Goal: Information Seeking & Learning: Learn about a topic

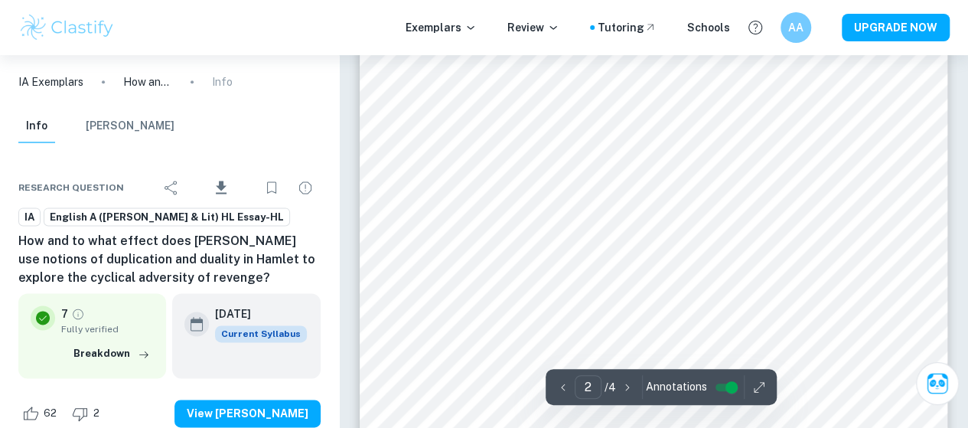
scroll to position [995, 0]
type input "1"
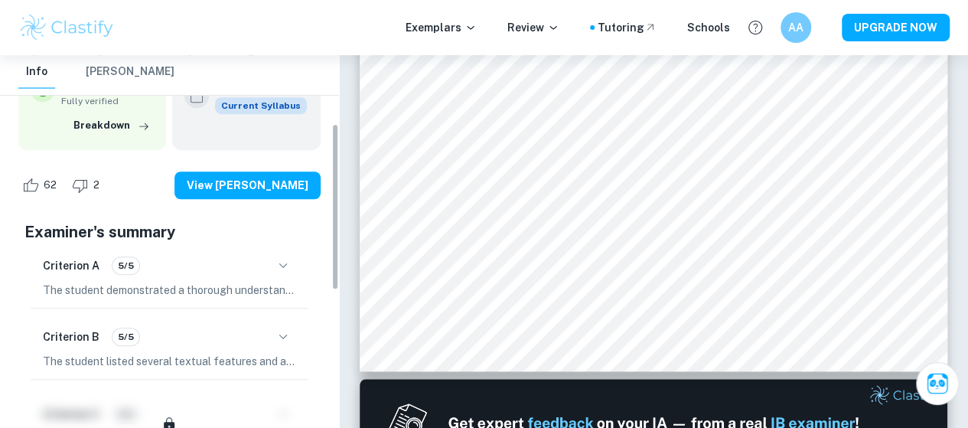
scroll to position [0, 0]
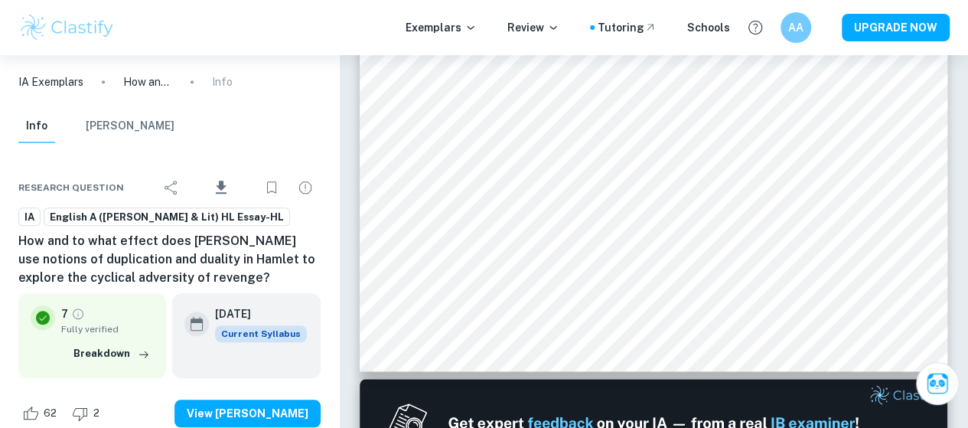
click at [130, 126] on button "[PERSON_NAME]" at bounding box center [130, 126] width 89 height 34
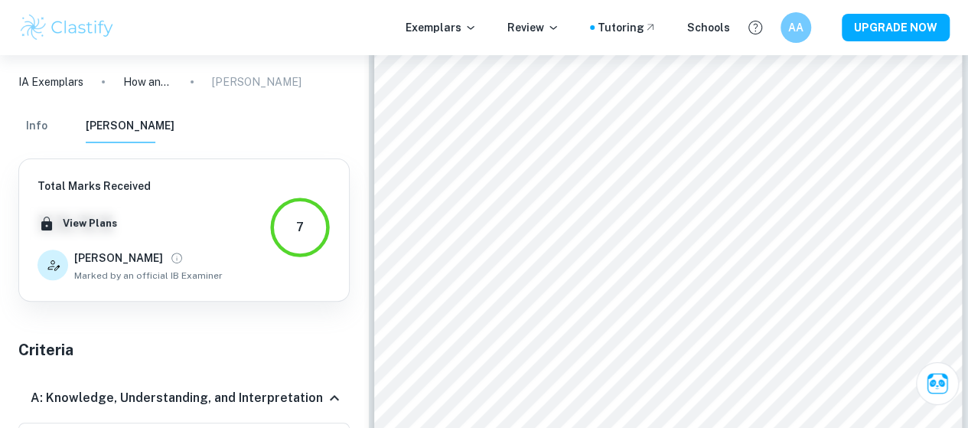
click at [65, 79] on p "IA Exemplars" at bounding box center [50, 81] width 65 height 17
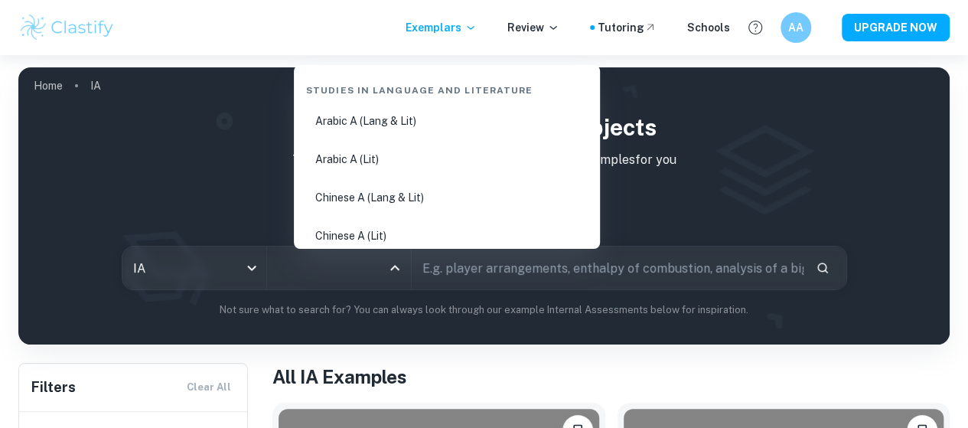
click at [341, 279] on input "All Subjects" at bounding box center [327, 267] width 107 height 29
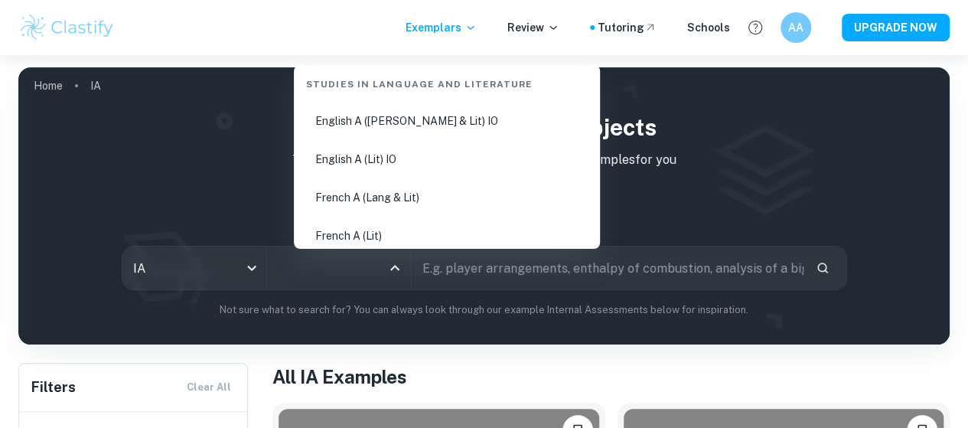
scroll to position [230, 0]
click at [402, 165] on li "English A (Lit) HL Essay" at bounding box center [447, 159] width 294 height 35
type input "English A (Lit) HL Essay"
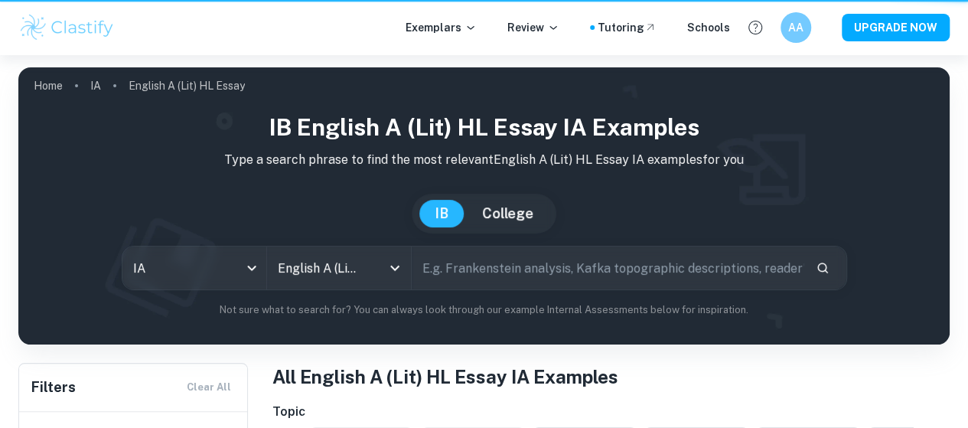
click at [493, 276] on input "text" at bounding box center [608, 267] width 392 height 43
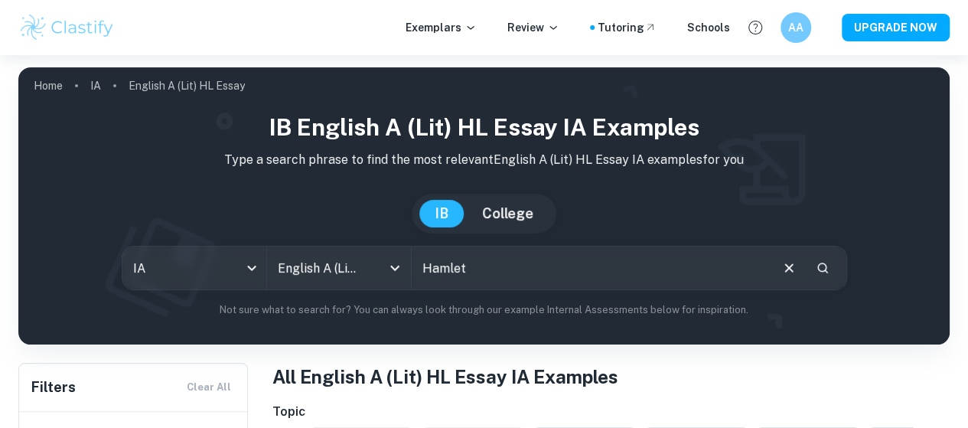
type input "Hamlet"
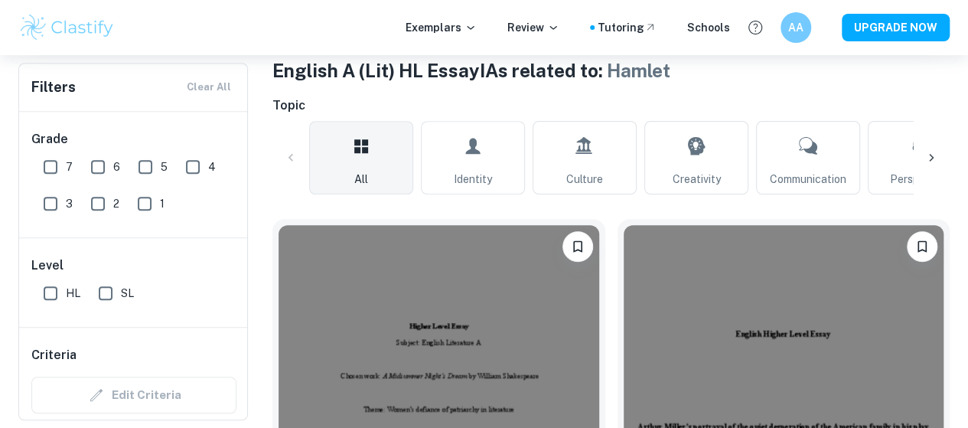
scroll to position [383, 0]
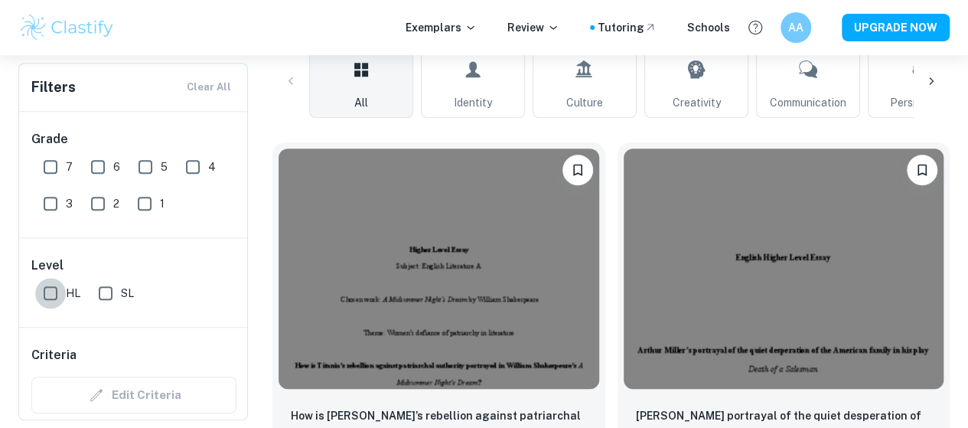
click at [48, 289] on input "HL" at bounding box center [50, 293] width 31 height 31
checkbox input "true"
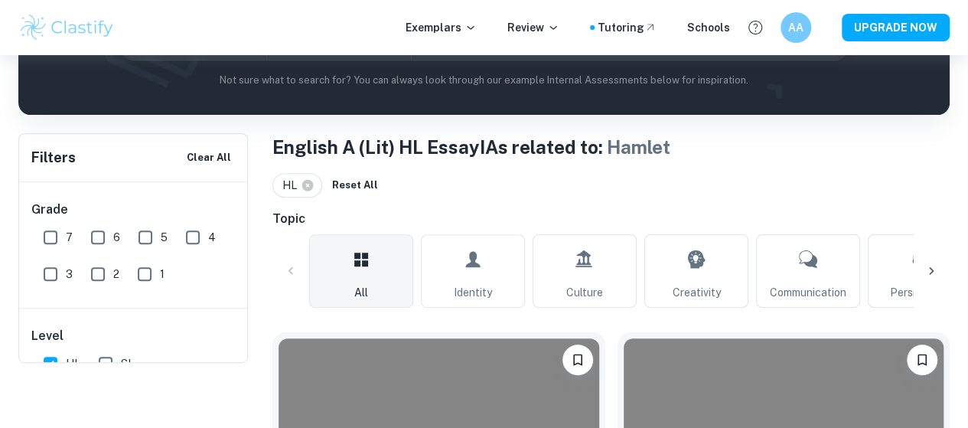
scroll to position [153, 0]
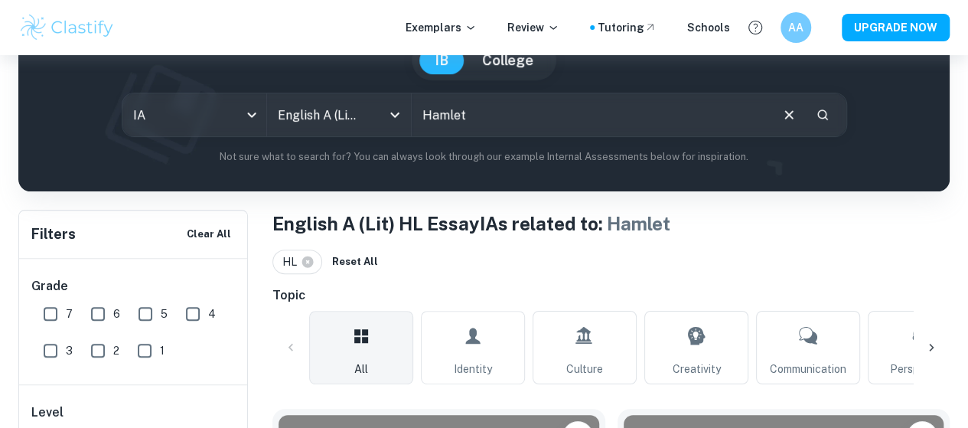
click at [520, 108] on input "Hamlet" at bounding box center [590, 114] width 357 height 43
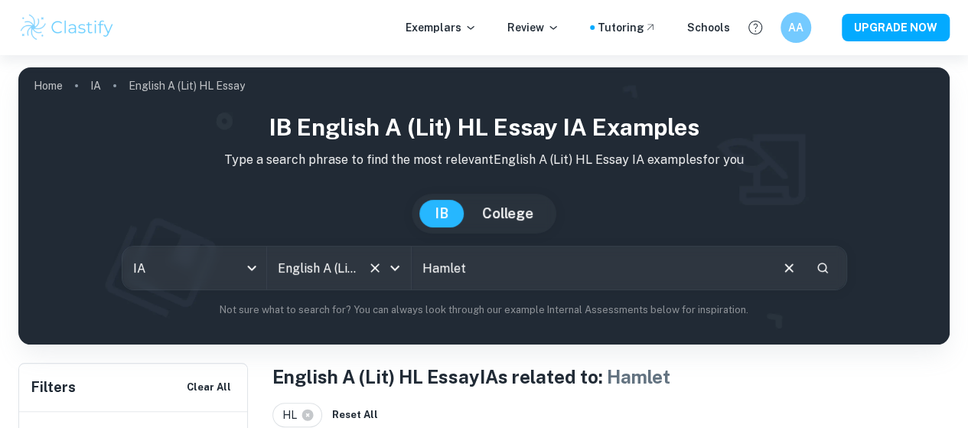
drag, startPoint x: 503, startPoint y: 279, endPoint x: 404, endPoint y: 266, distance: 99.7
click at [404, 266] on div "IA ia All Subjects English A (Lit) HL Essay All Subjects Hamlet ​" at bounding box center [484, 268] width 725 height 44
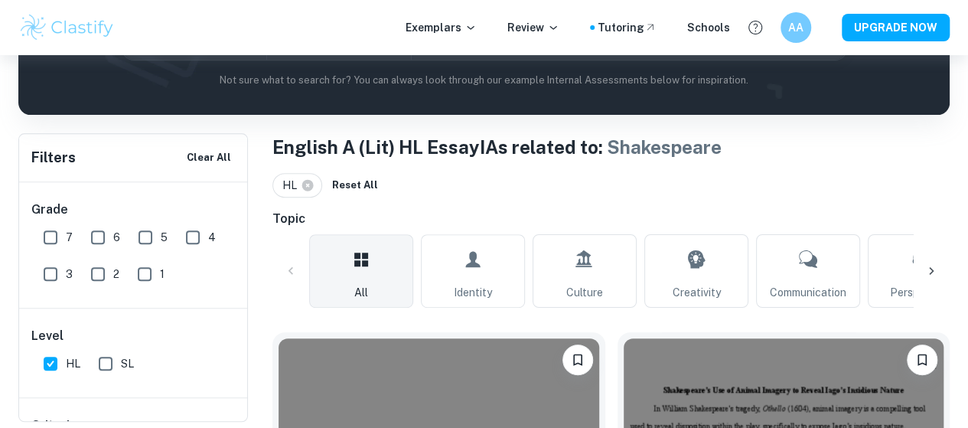
click at [925, 268] on icon at bounding box center [931, 270] width 15 height 15
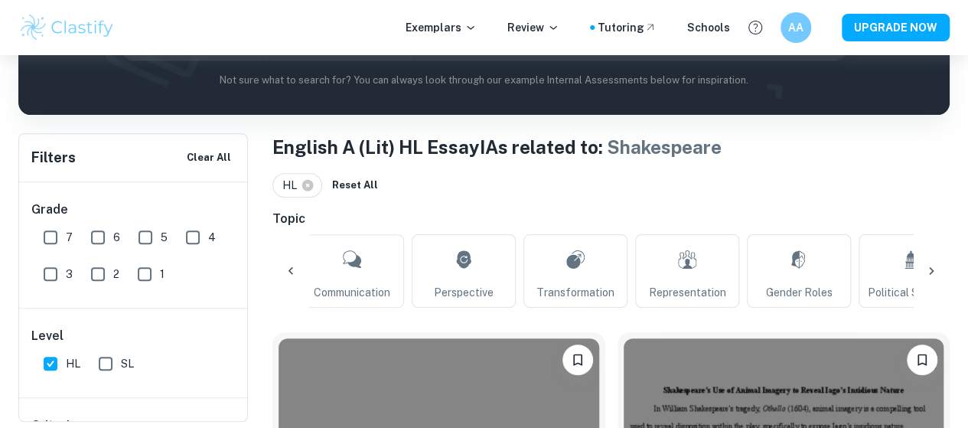
scroll to position [0, 517]
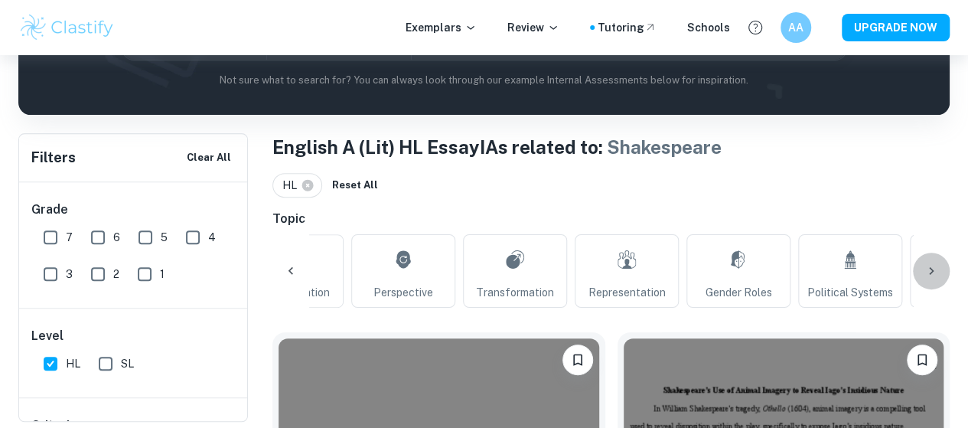
click at [926, 261] on div at bounding box center [931, 271] width 37 height 37
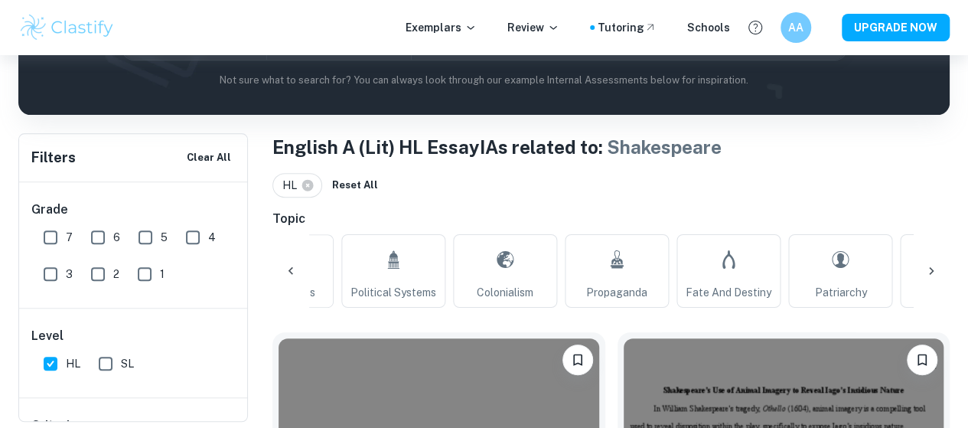
scroll to position [0, 1033]
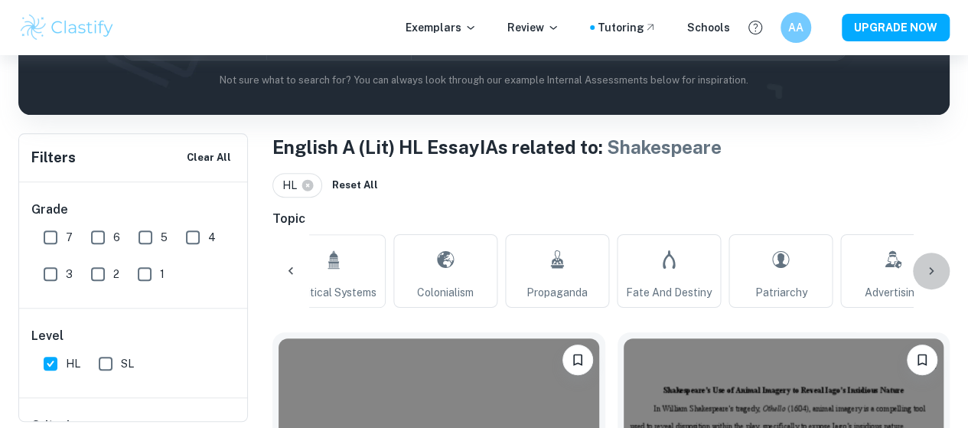
click at [932, 259] on div at bounding box center [931, 271] width 37 height 37
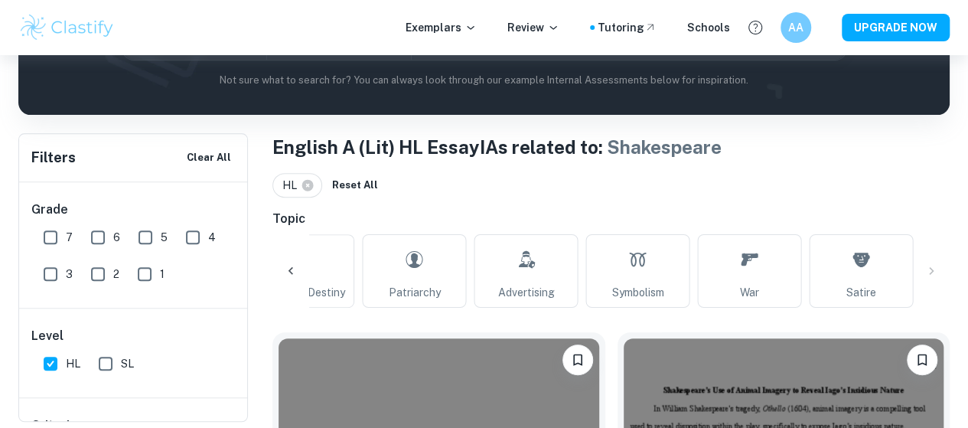
click at [291, 272] on icon at bounding box center [290, 271] width 5 height 8
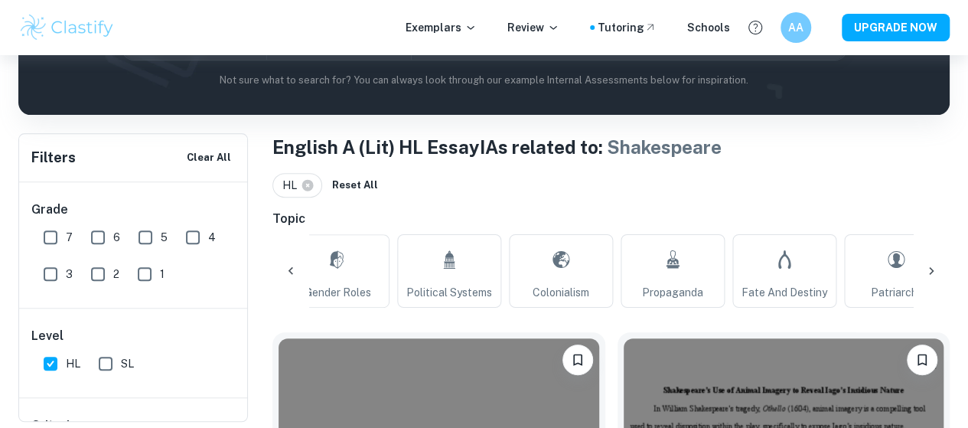
scroll to position [0, 883]
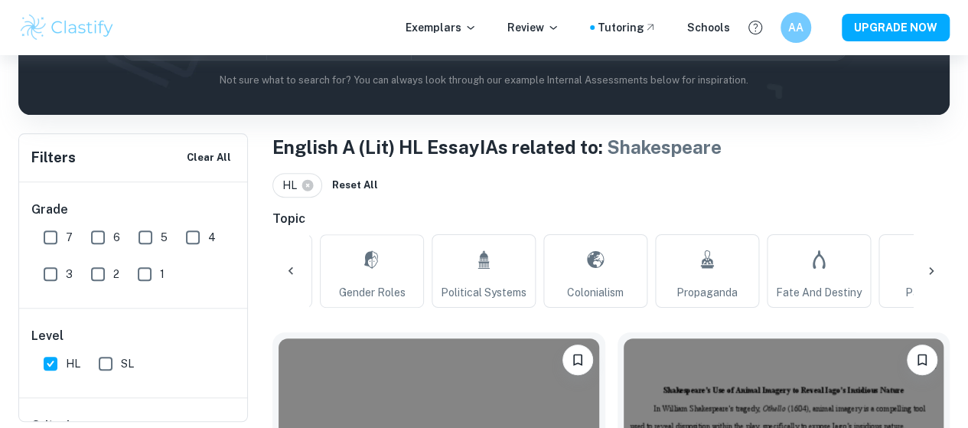
click at [291, 273] on icon at bounding box center [290, 271] width 5 height 8
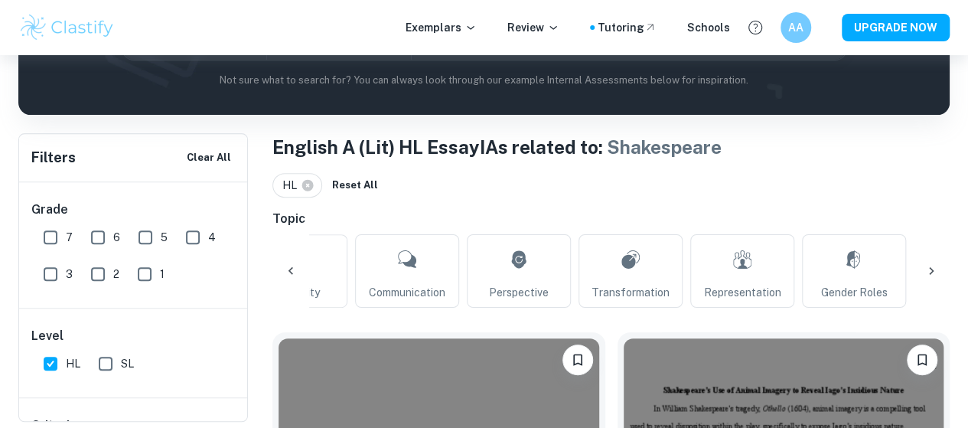
scroll to position [0, 367]
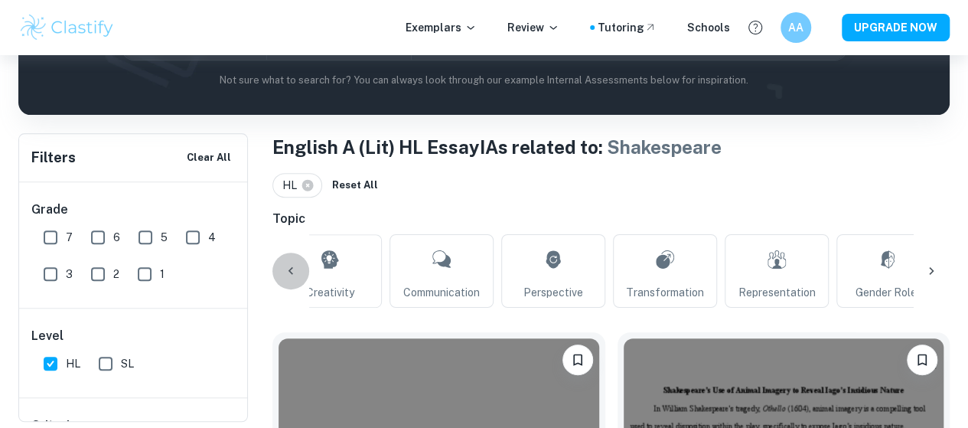
click at [288, 267] on icon at bounding box center [290, 270] width 15 height 15
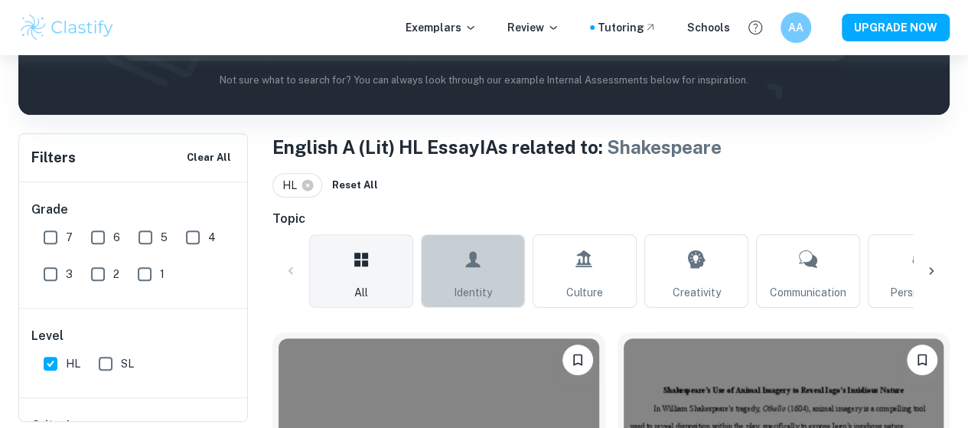
click at [468, 275] on icon at bounding box center [473, 259] width 18 height 37
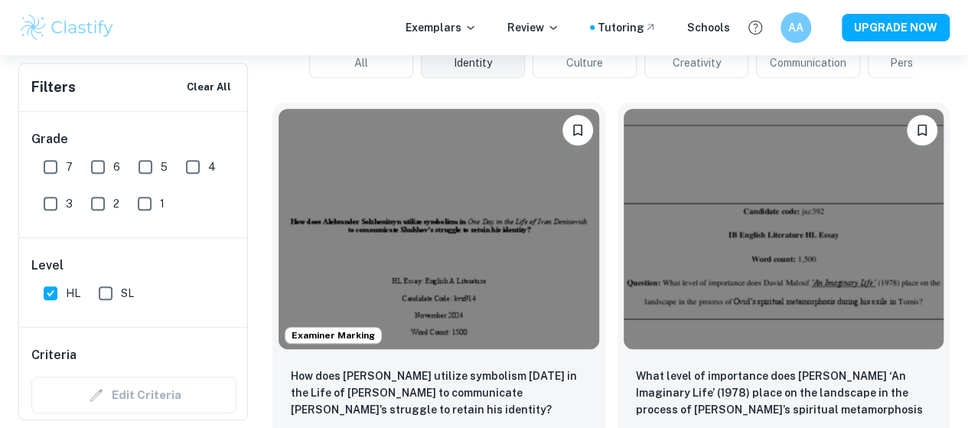
scroll to position [77, 0]
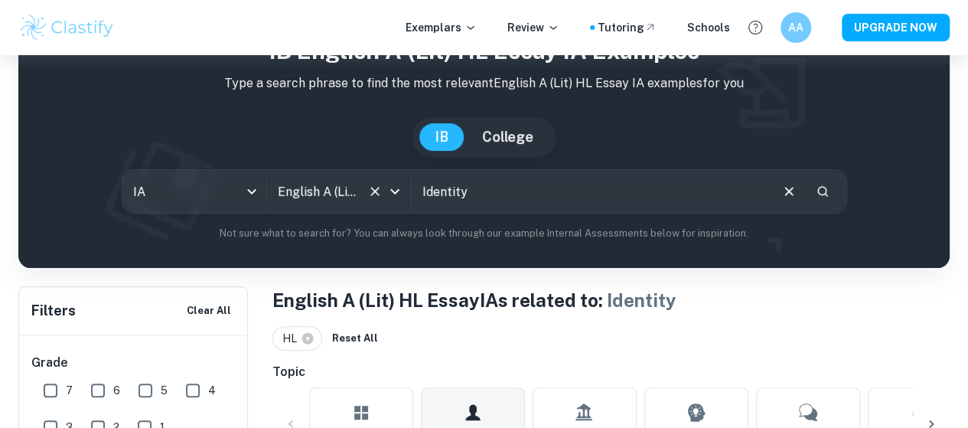
drag, startPoint x: 500, startPoint y: 203, endPoint x: 430, endPoint y: 190, distance: 71.6
click at [430, 196] on input "Identity" at bounding box center [590, 191] width 357 height 43
type input "Hamlet and Death"
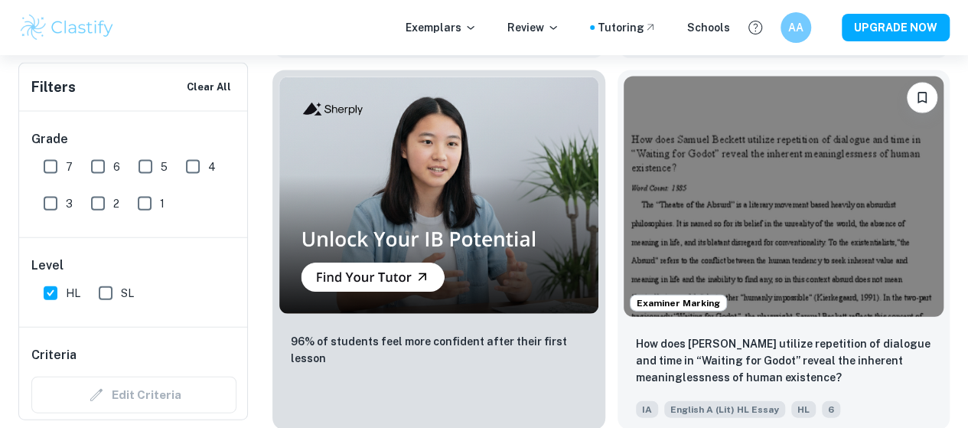
scroll to position [1301, 0]
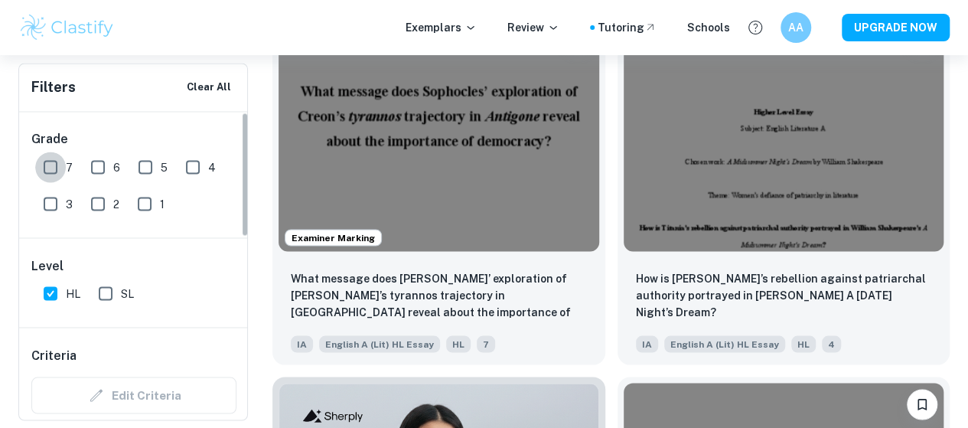
click at [51, 168] on input "7" at bounding box center [50, 167] width 31 height 31
checkbox input "true"
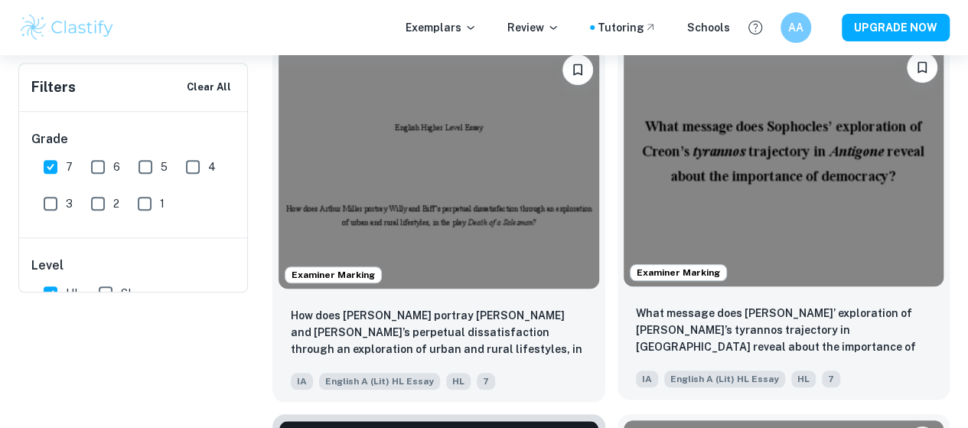
scroll to position [0, 0]
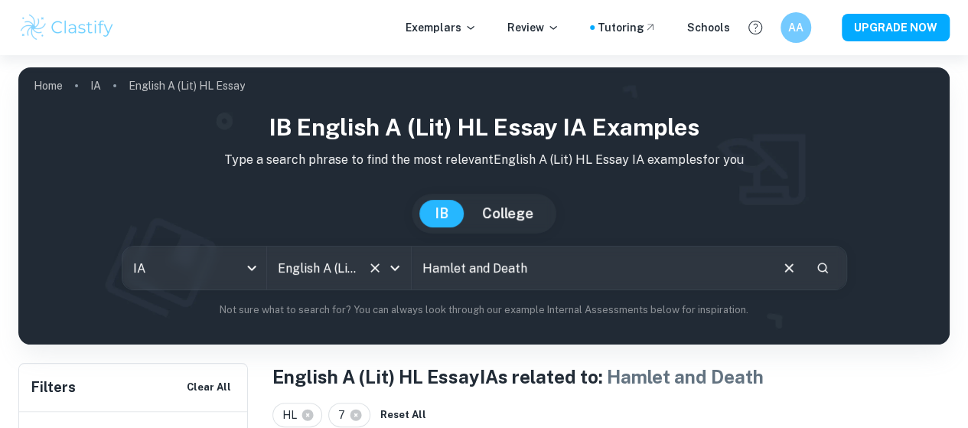
drag, startPoint x: 497, startPoint y: 271, endPoint x: 392, endPoint y: 254, distance: 106.9
click at [392, 254] on div "IA ia All Subjects English A (Lit) HL Essay All Subjects Hamlet and Death ​" at bounding box center [484, 268] width 725 height 44
type input "Death"
click at [161, 83] on p "English A (Lit) HL Essay" at bounding box center [187, 85] width 116 height 17
click at [376, 267] on icon "Clear" at bounding box center [374, 267] width 15 height 15
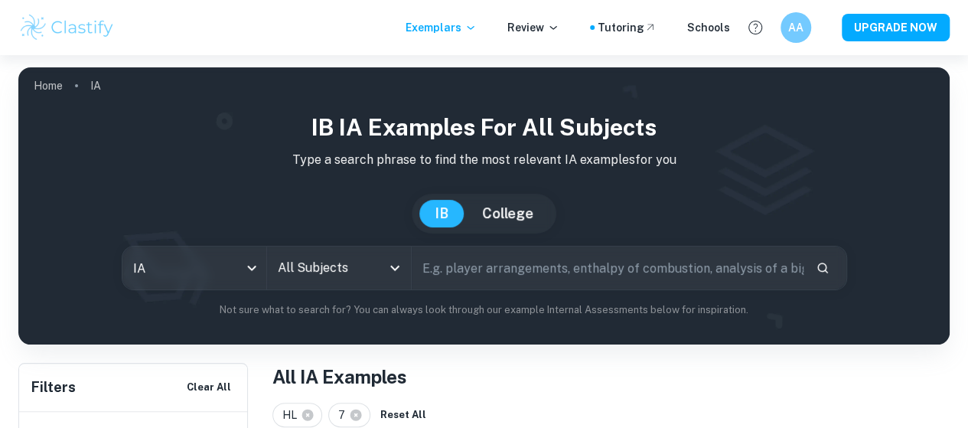
click at [399, 270] on icon "Open" at bounding box center [394, 268] width 9 height 5
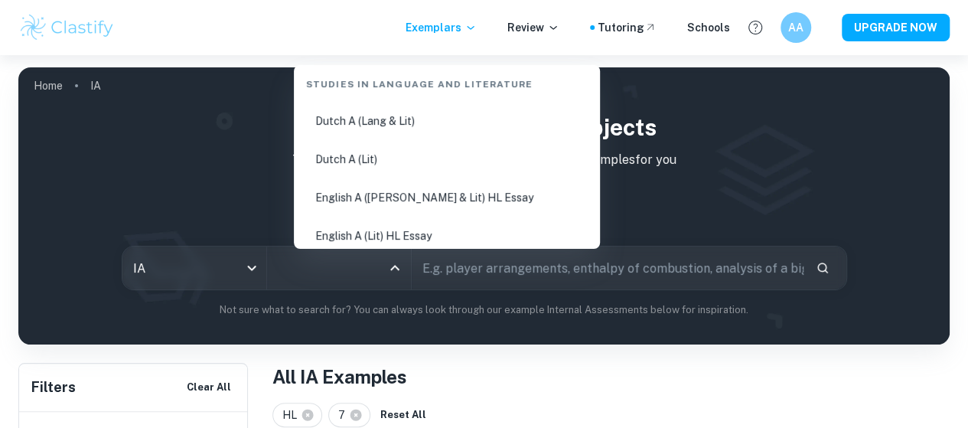
scroll to position [230, 0]
click at [434, 130] on li "English A ([PERSON_NAME] & Lit) HL Essay" at bounding box center [447, 120] width 294 height 35
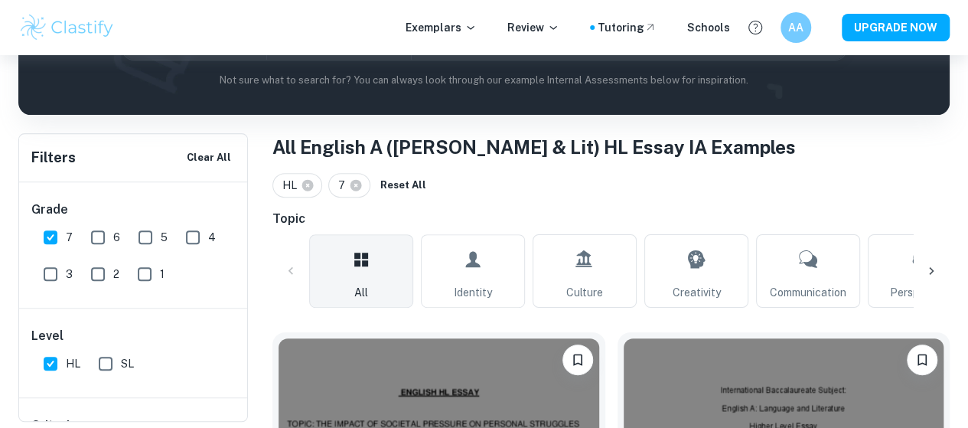
scroll to position [77, 0]
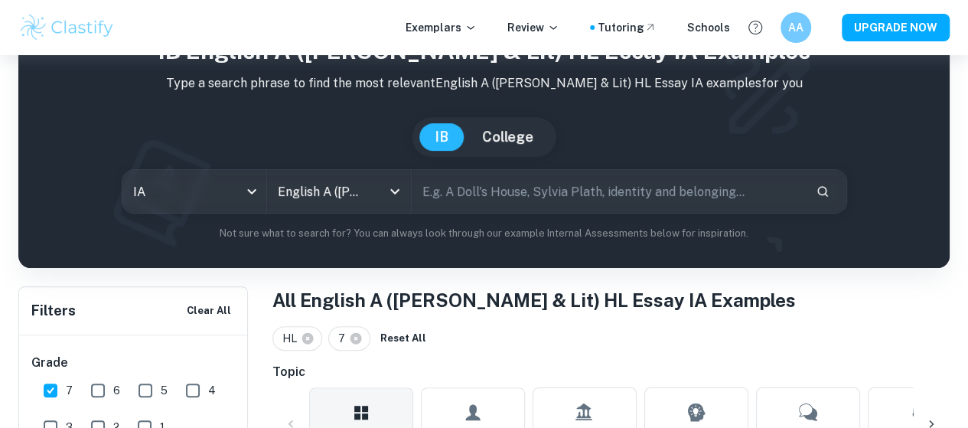
click at [507, 193] on input "text" at bounding box center [608, 191] width 392 height 43
type input "Hamlet"
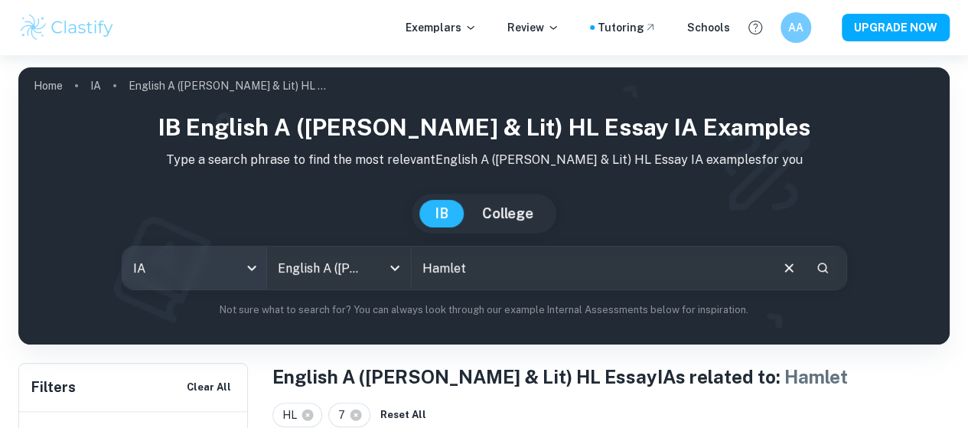
click at [223, 261] on body "We value your privacy We use cookies to enhance your browsing experience, serve…" at bounding box center [484, 269] width 968 height 428
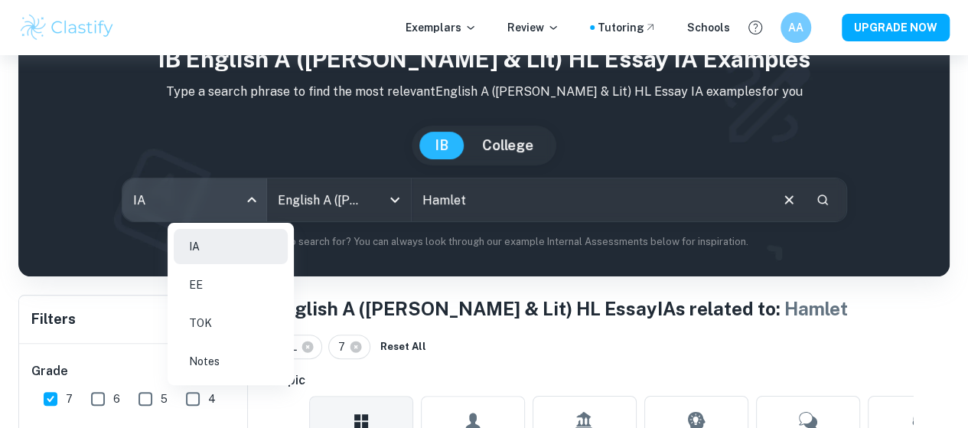
scroll to position [221, 0]
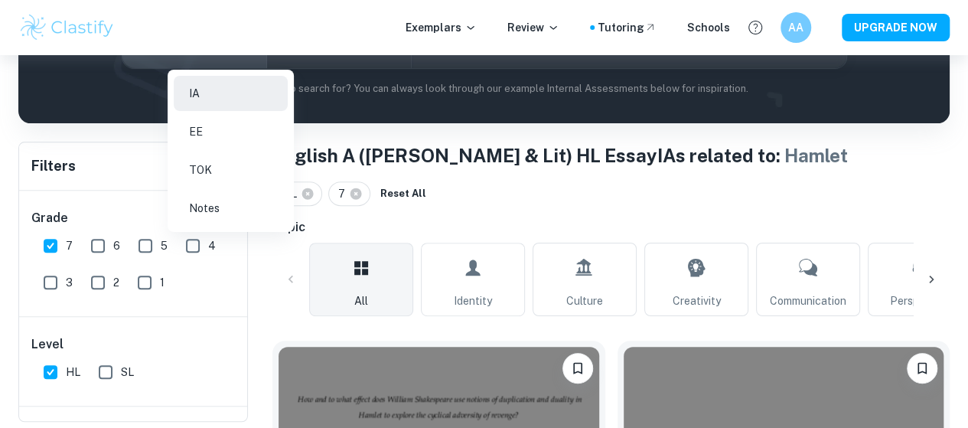
click at [99, 245] on div at bounding box center [484, 214] width 968 height 428
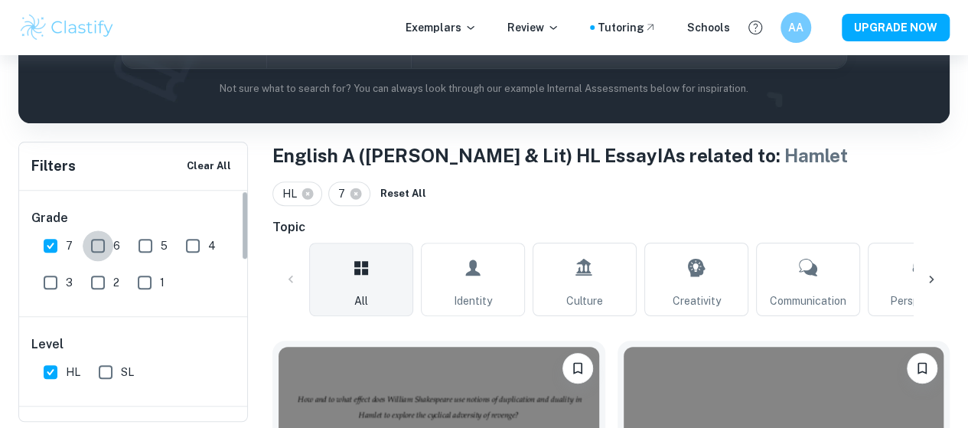
click at [99, 244] on input "6" at bounding box center [98, 245] width 31 height 31
checkbox input "true"
click at [152, 249] on input "5" at bounding box center [145, 245] width 31 height 31
checkbox input "true"
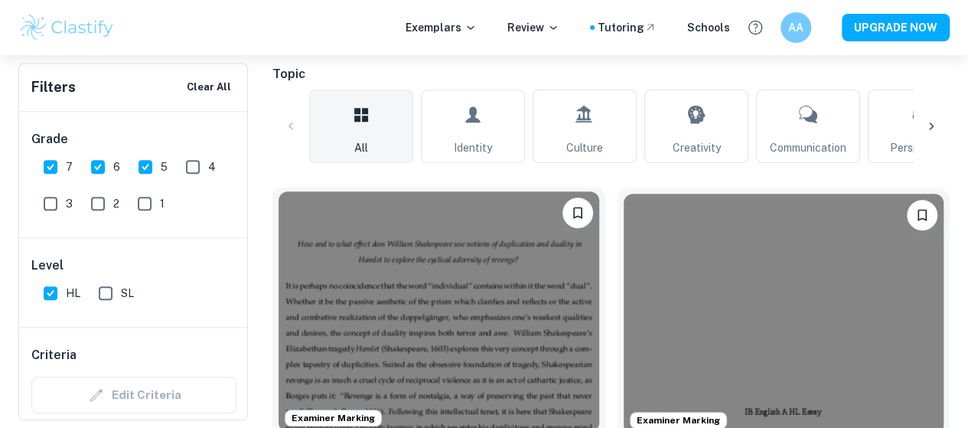
scroll to position [527, 0]
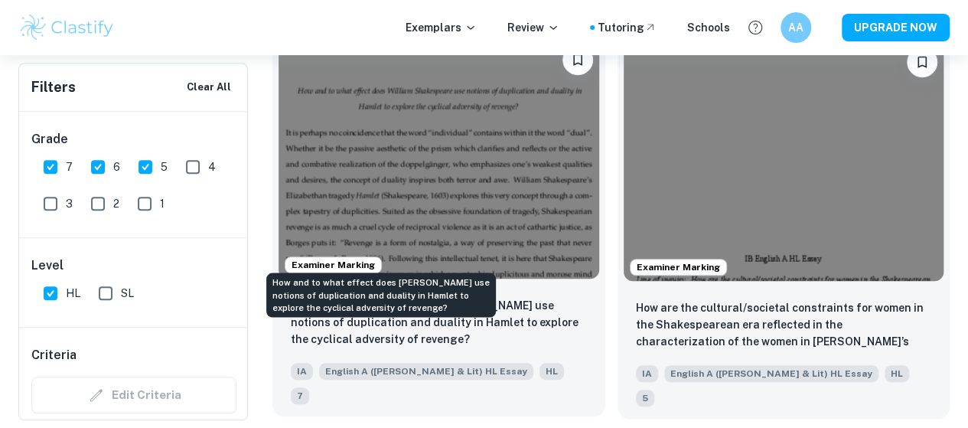
click at [440, 297] on p "How and to what effect does [PERSON_NAME] use notions of duplication and dualit…" at bounding box center [439, 322] width 296 height 51
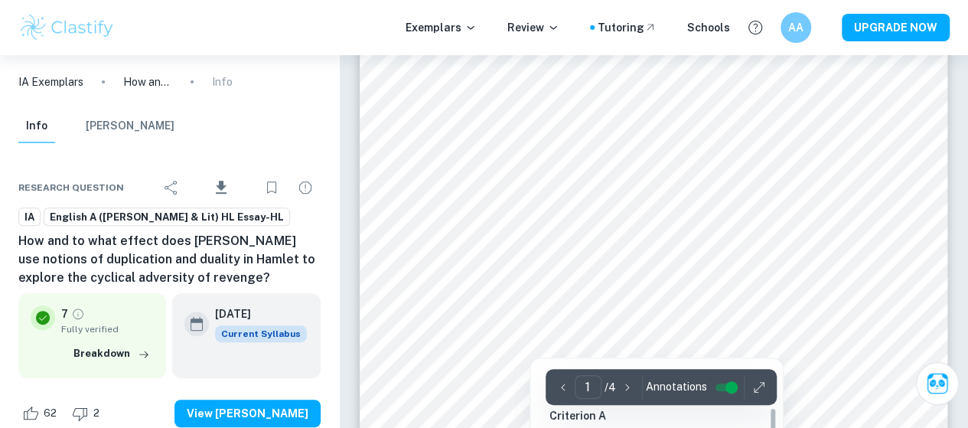
scroll to position [306, 0]
